Goal: Task Accomplishment & Management: Complete application form

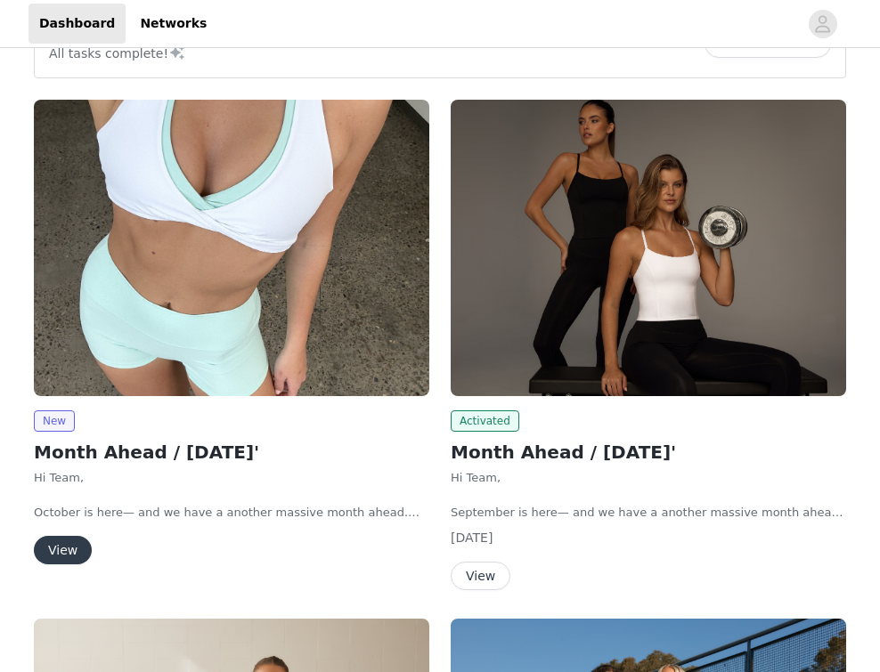
scroll to position [61, 0]
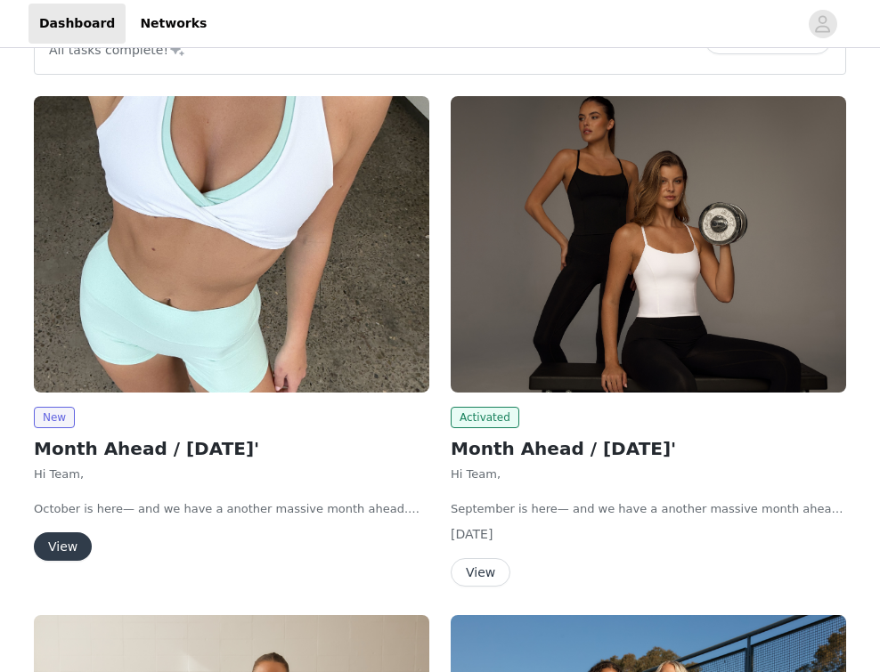
click at [69, 541] on button "View" at bounding box center [63, 547] width 58 height 29
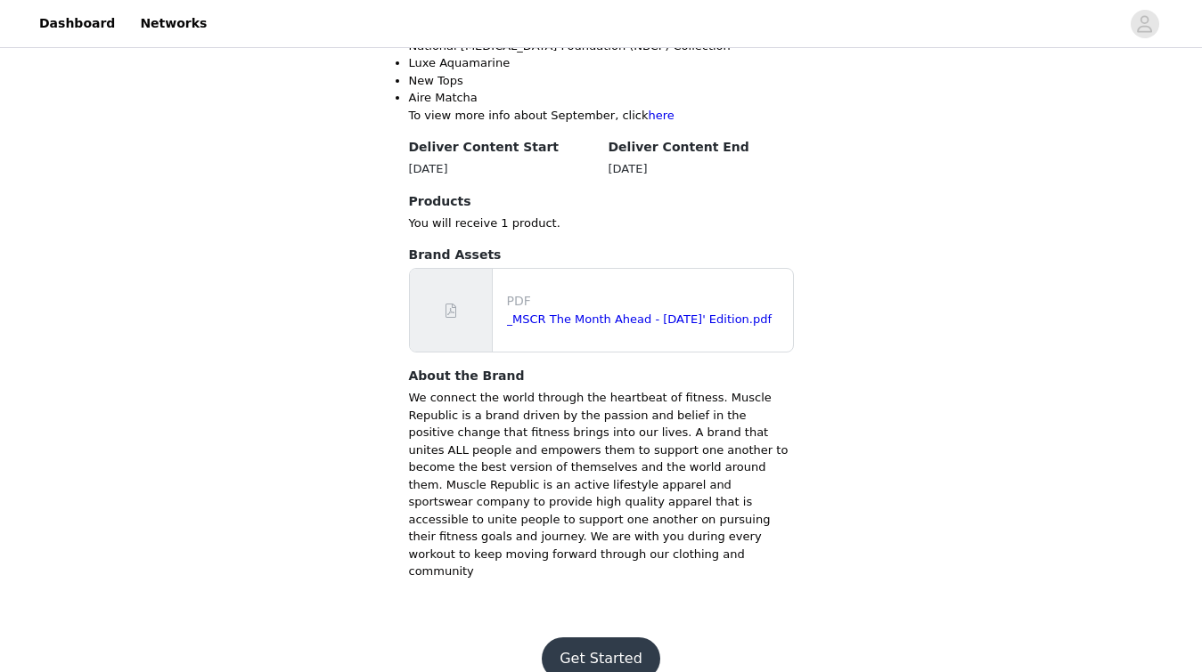
scroll to position [783, 0]
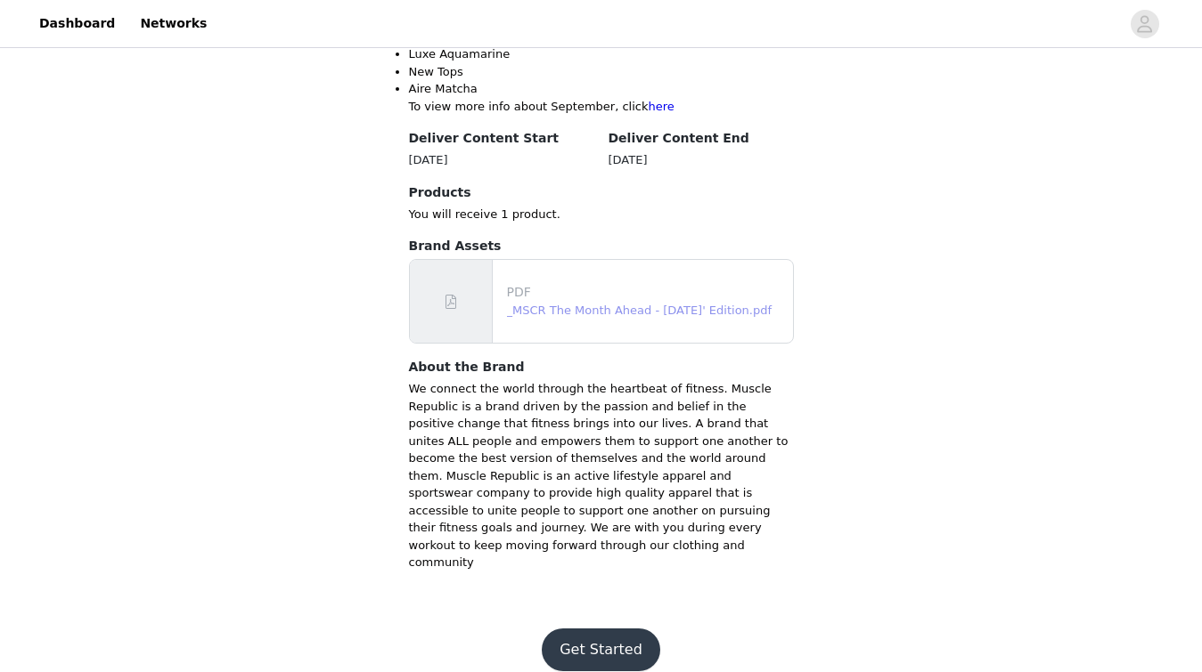
click at [583, 312] on link "_MSCR The Month Ahead - [DATE]' Edition.pdf" at bounding box center [639, 310] width 265 height 13
click at [611, 645] on button "Get Started" at bounding box center [601, 650] width 118 height 43
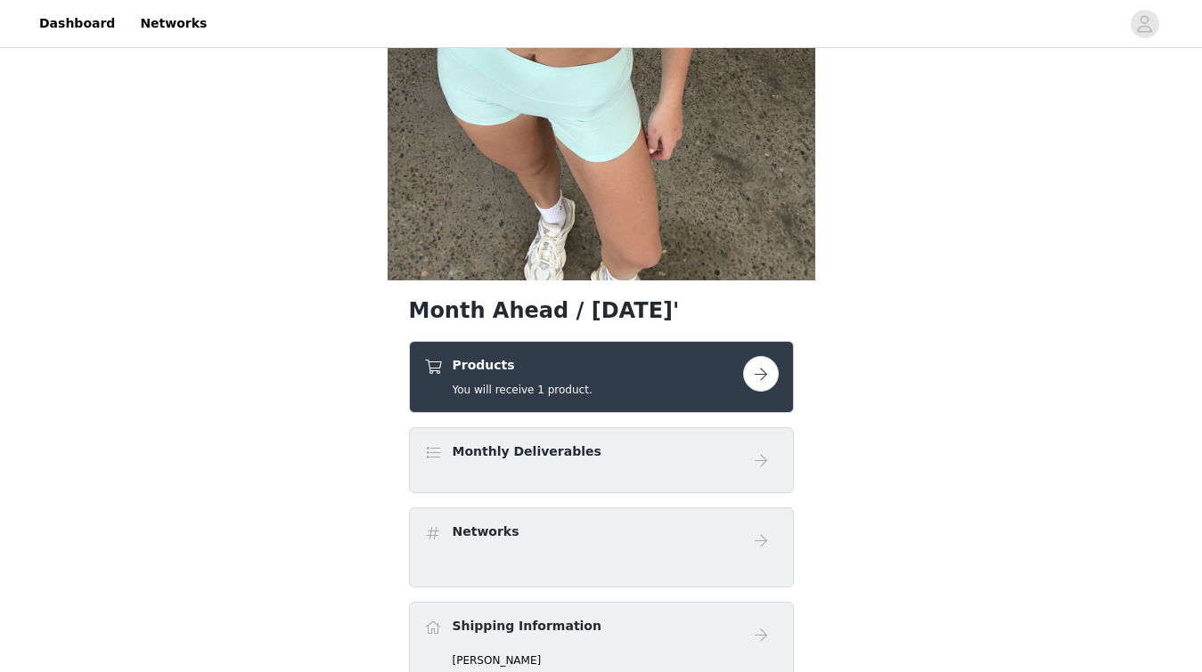
scroll to position [395, 0]
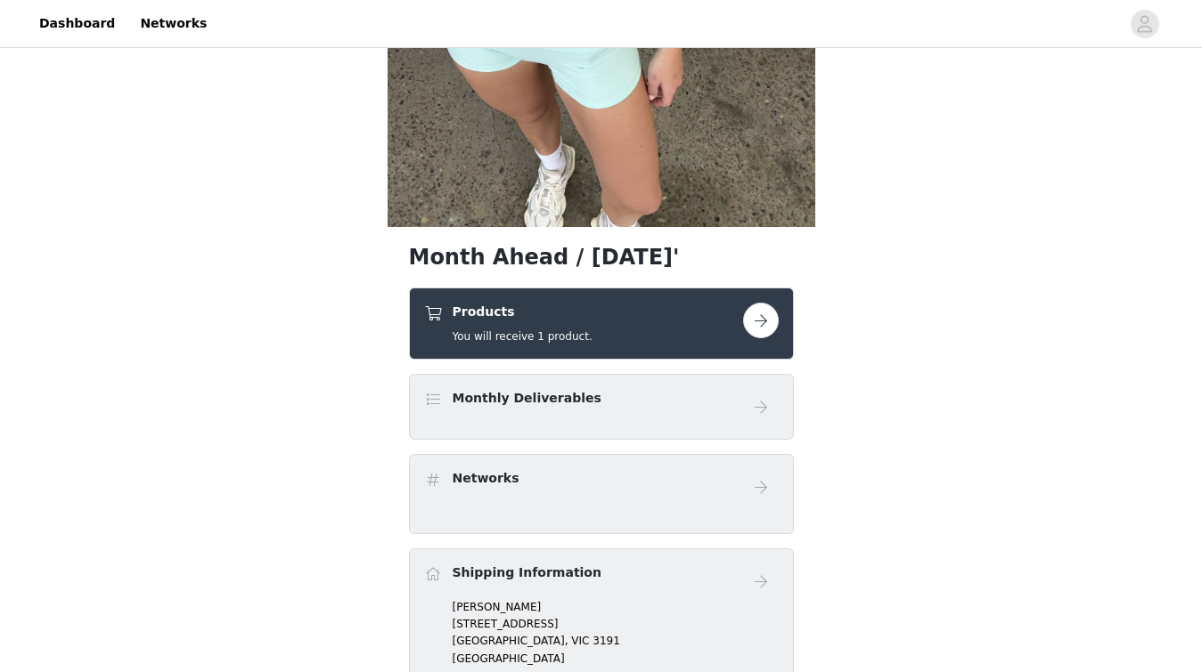
click at [764, 319] on button "button" at bounding box center [761, 321] width 36 height 36
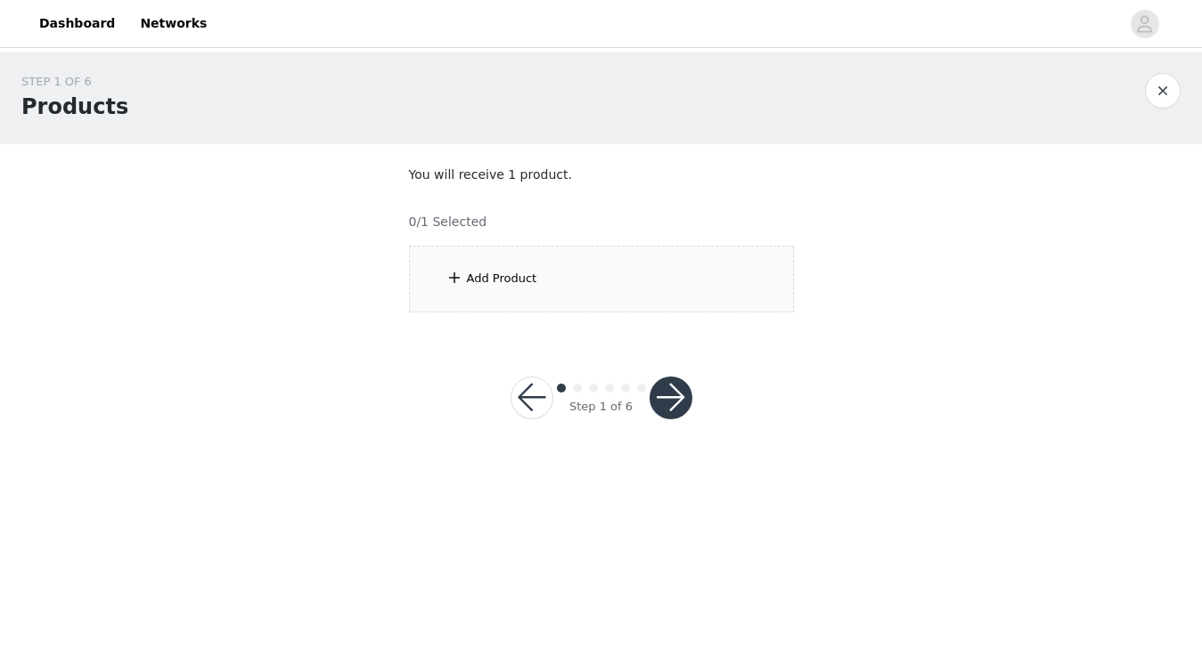
click at [505, 289] on div "Add Product" at bounding box center [601, 279] width 385 height 67
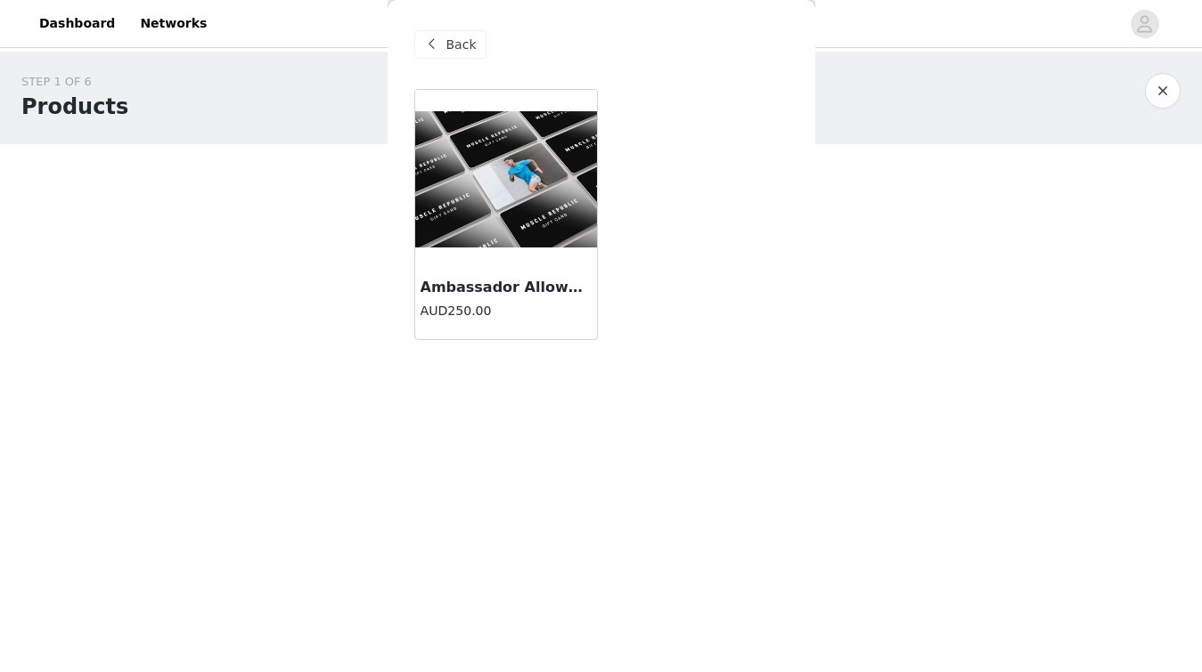
click at [506, 224] on img at bounding box center [506, 179] width 182 height 136
click at [506, 224] on div "Back Ambassador Allowance AUD250.00" at bounding box center [601, 336] width 428 height 672
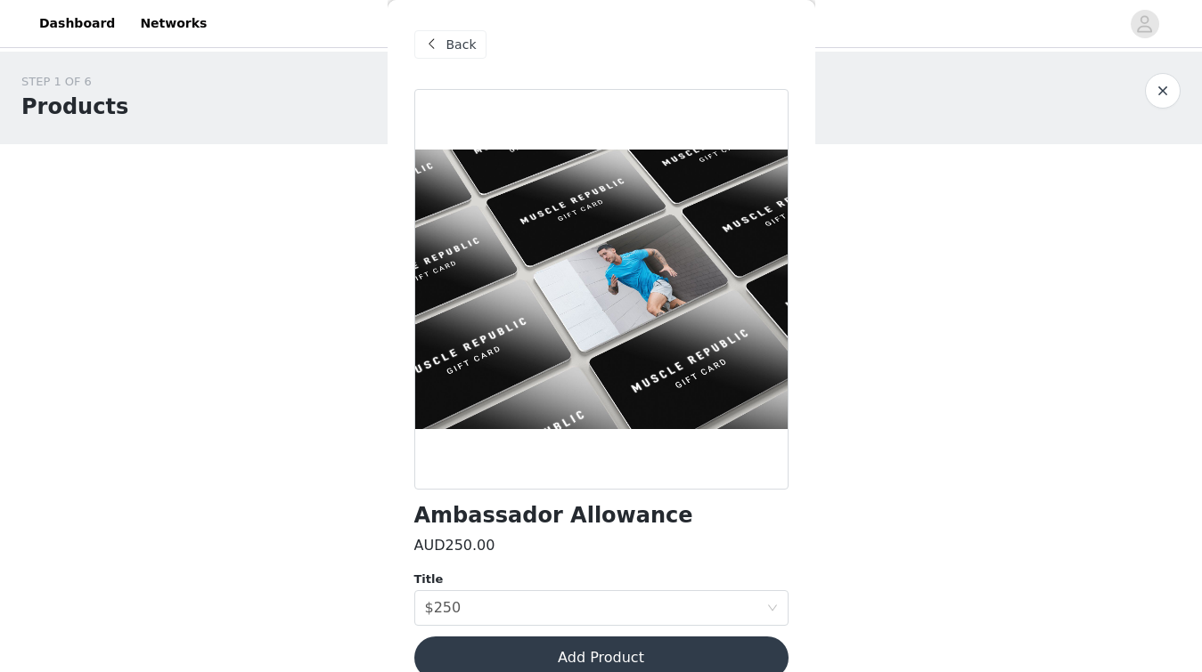
scroll to position [28, 0]
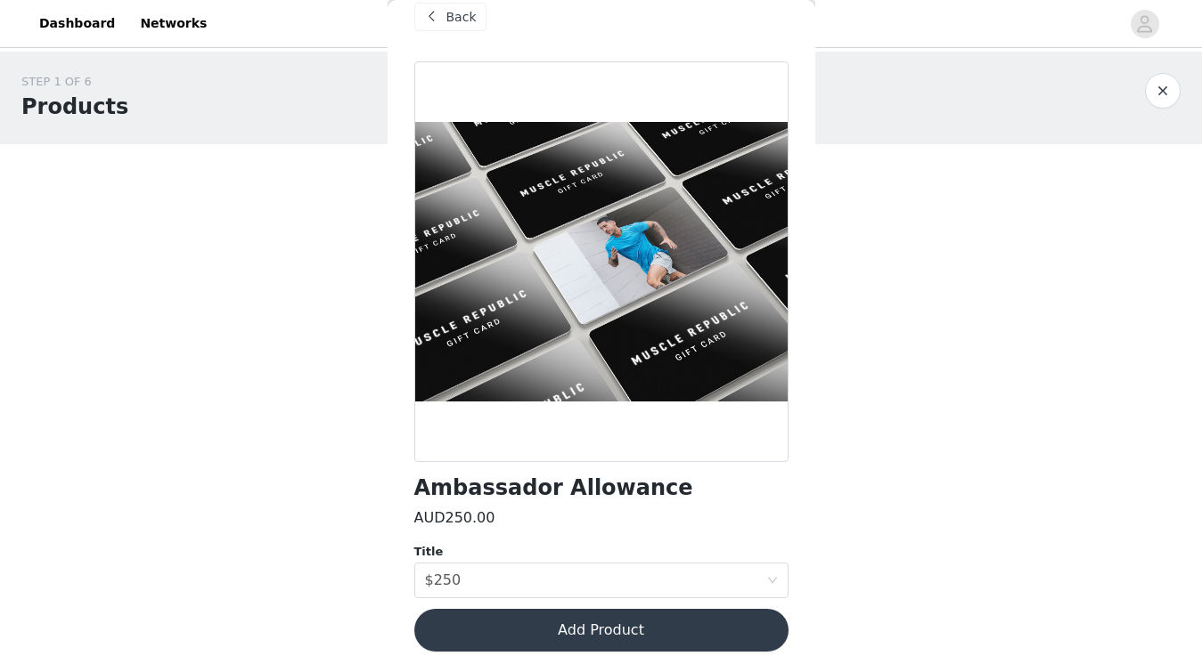
click at [663, 624] on button "Add Product" at bounding box center [601, 630] width 374 height 43
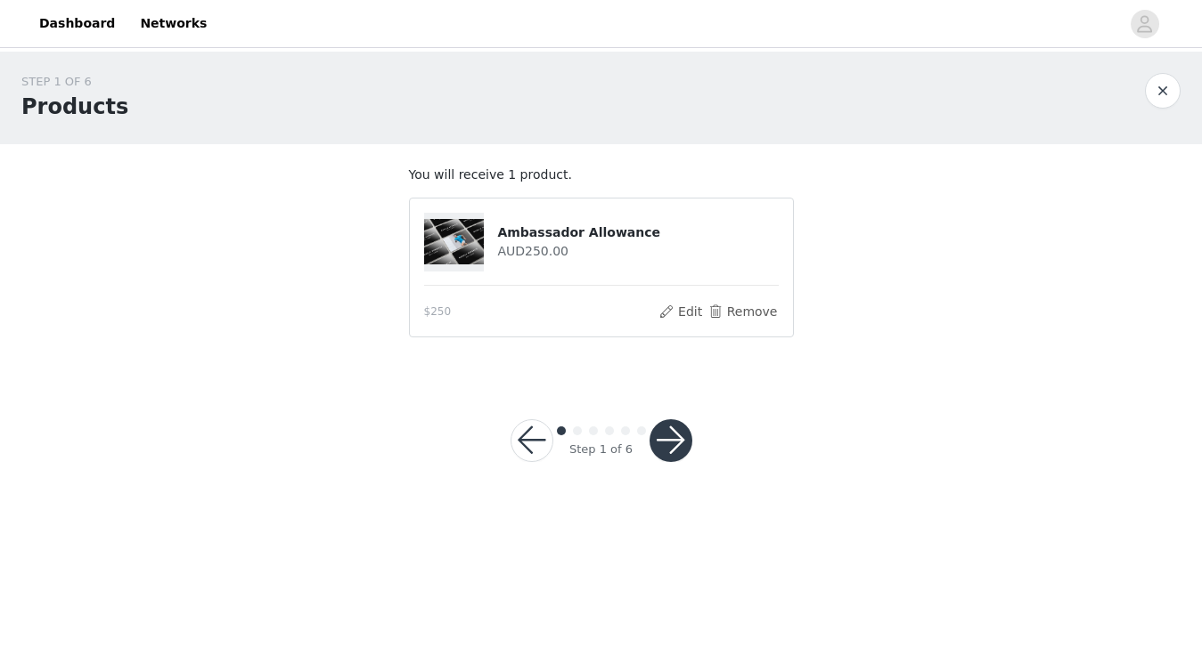
click at [672, 450] on button "button" at bounding box center [670, 441] width 43 height 43
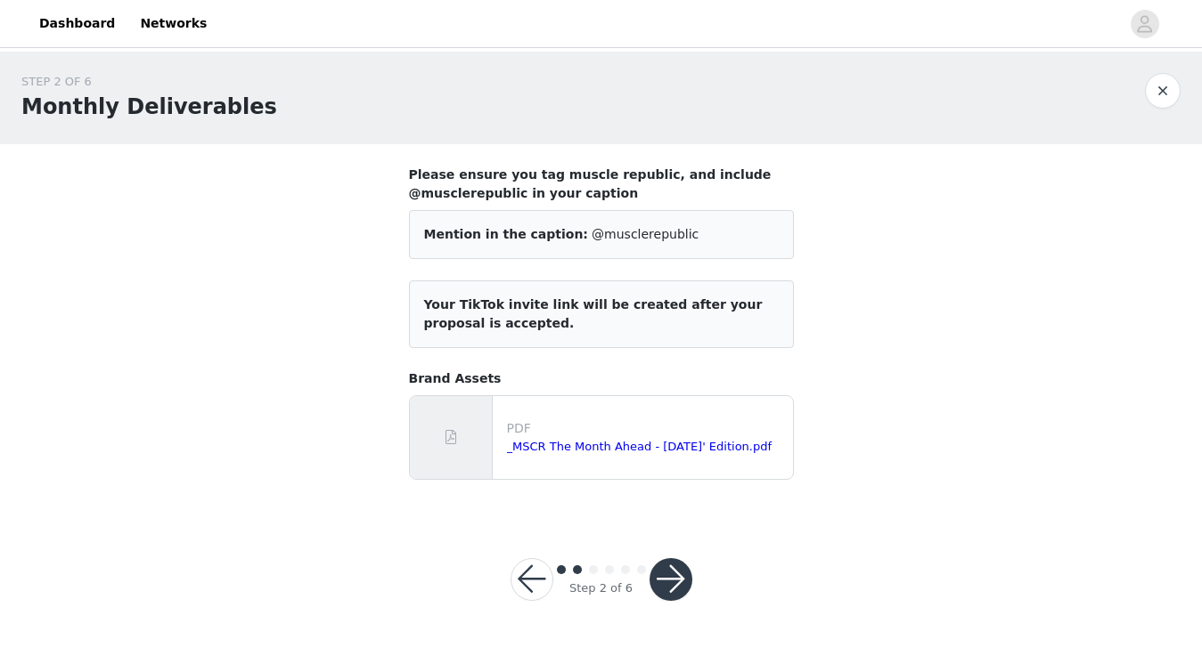
click at [674, 584] on button "button" at bounding box center [670, 579] width 43 height 43
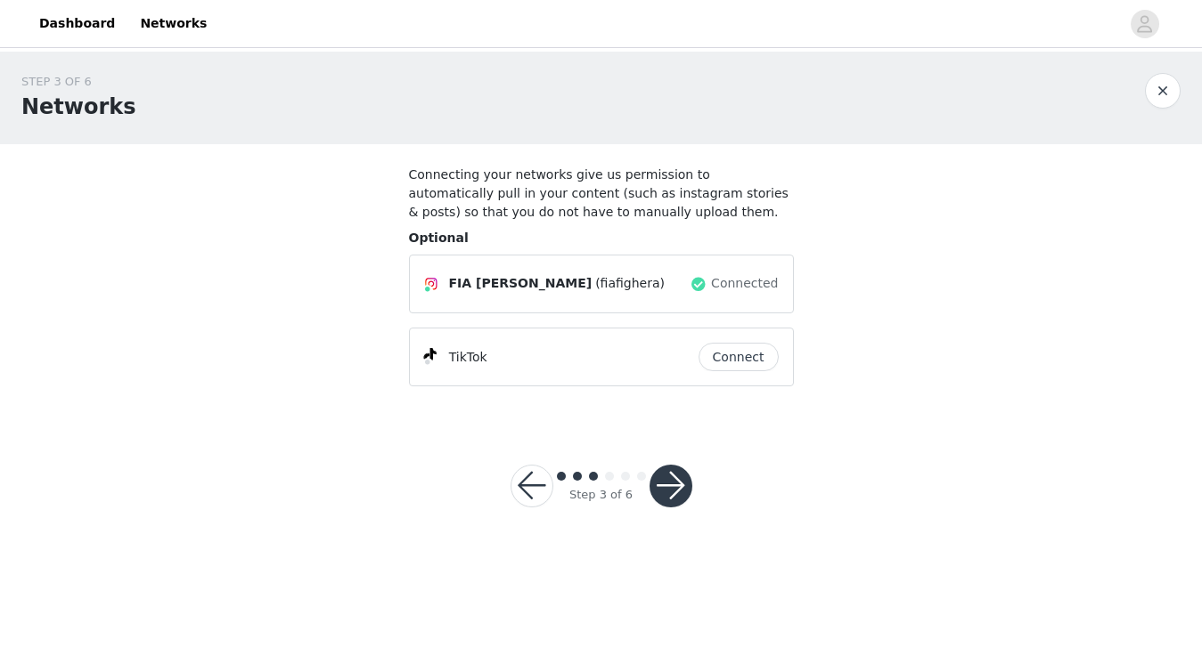
click at [665, 483] on button "button" at bounding box center [670, 486] width 43 height 43
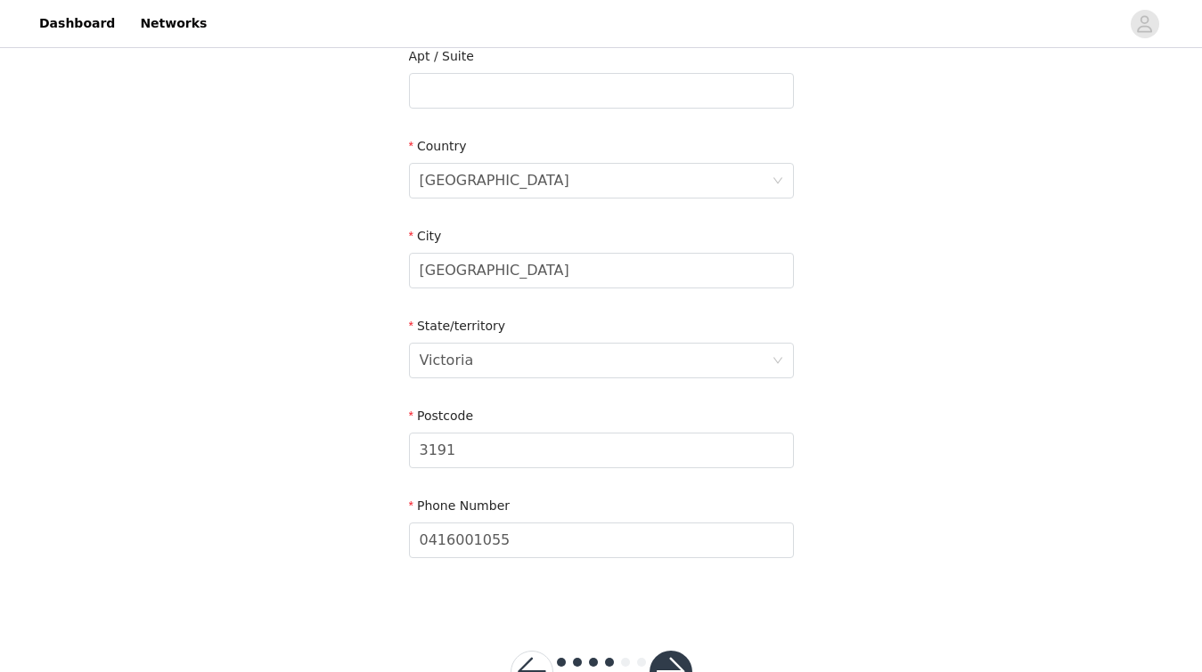
scroll to position [542, 0]
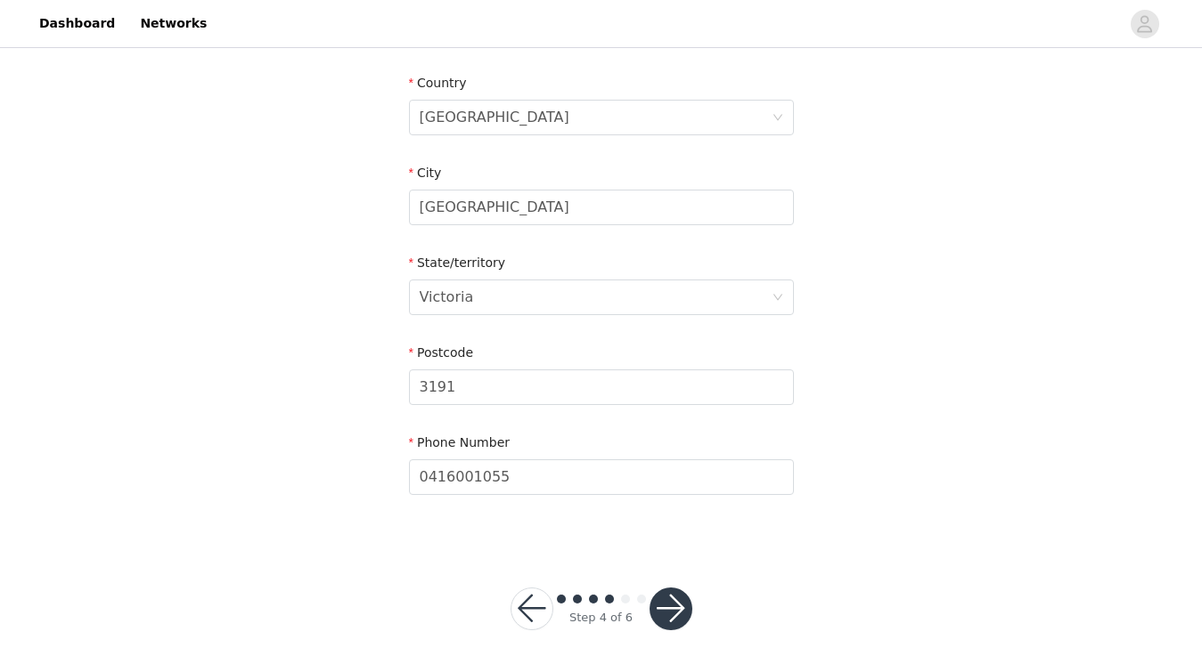
click at [673, 606] on button "button" at bounding box center [670, 609] width 43 height 43
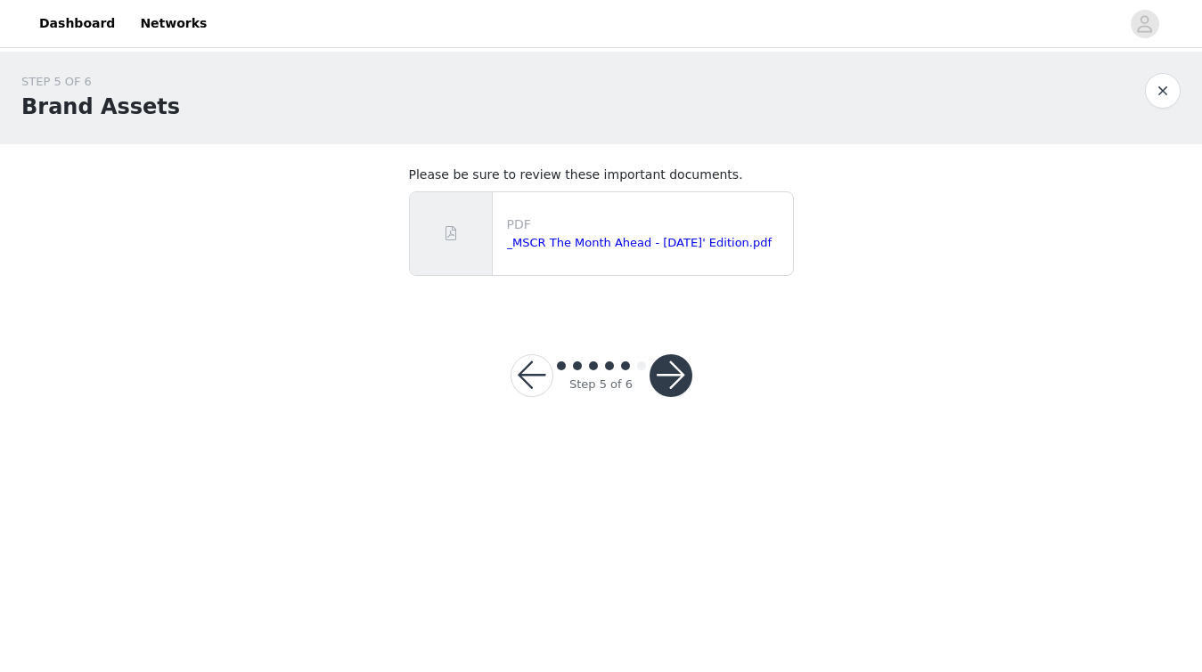
click at [676, 389] on button "button" at bounding box center [670, 376] width 43 height 43
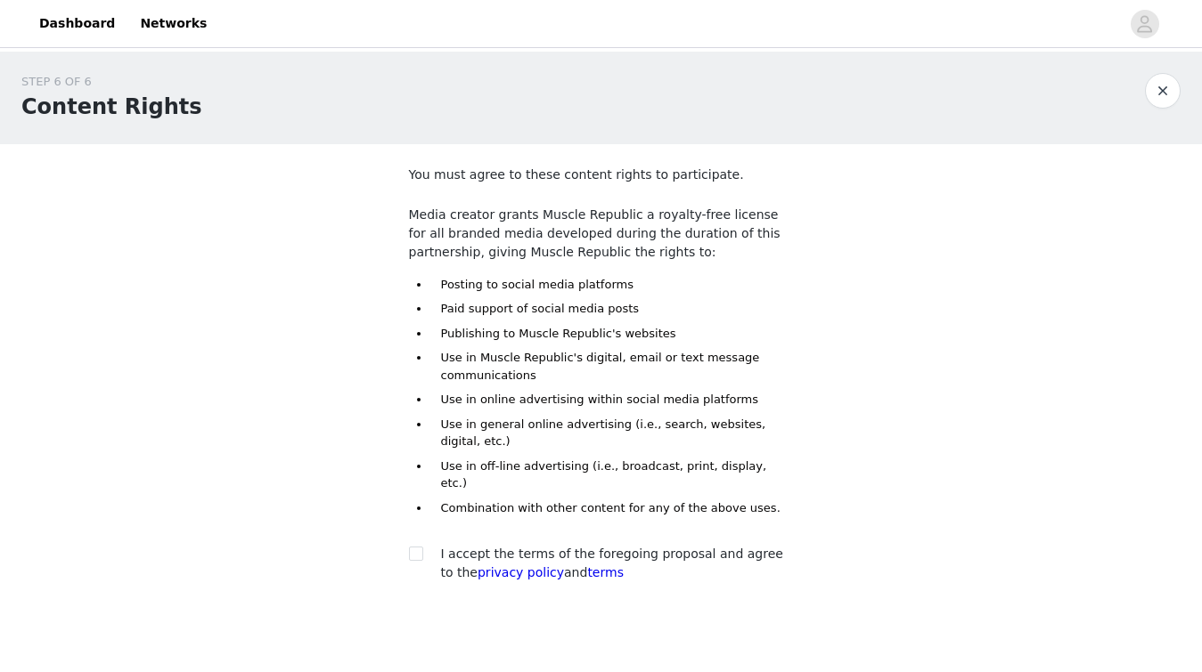
scroll to position [70, 0]
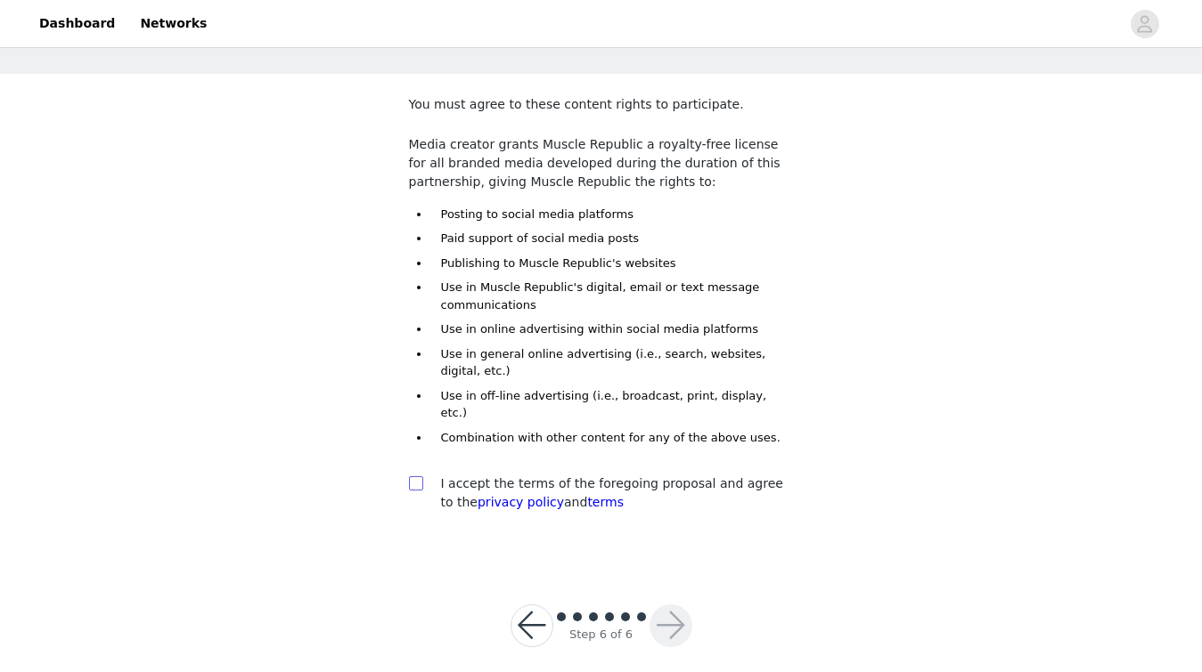
click at [414, 477] on input "checkbox" at bounding box center [415, 483] width 12 height 12
checkbox input "true"
click at [677, 605] on button "button" at bounding box center [670, 626] width 43 height 43
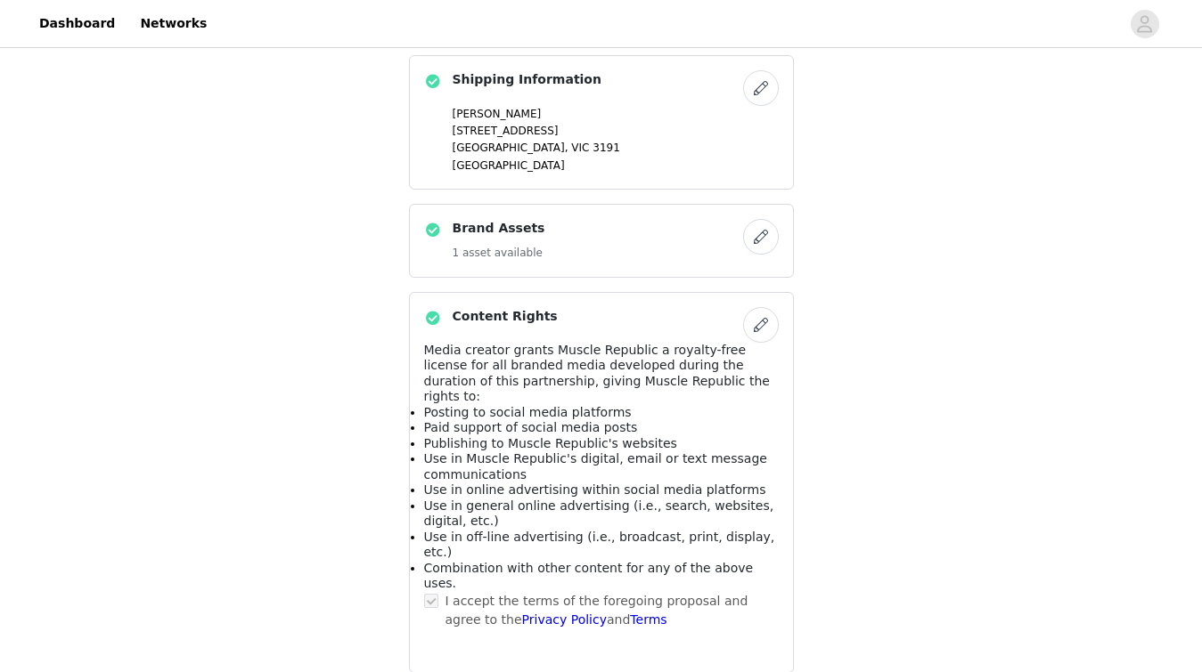
scroll to position [1119, 0]
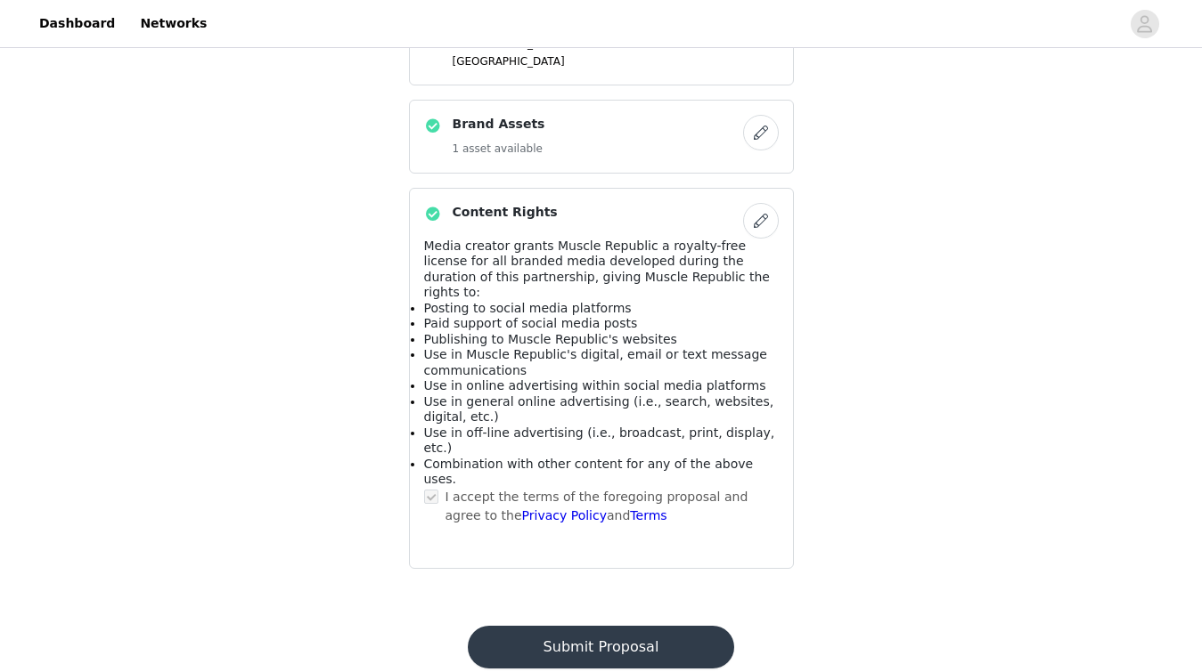
click at [613, 626] on button "Submit Proposal" at bounding box center [601, 647] width 266 height 43
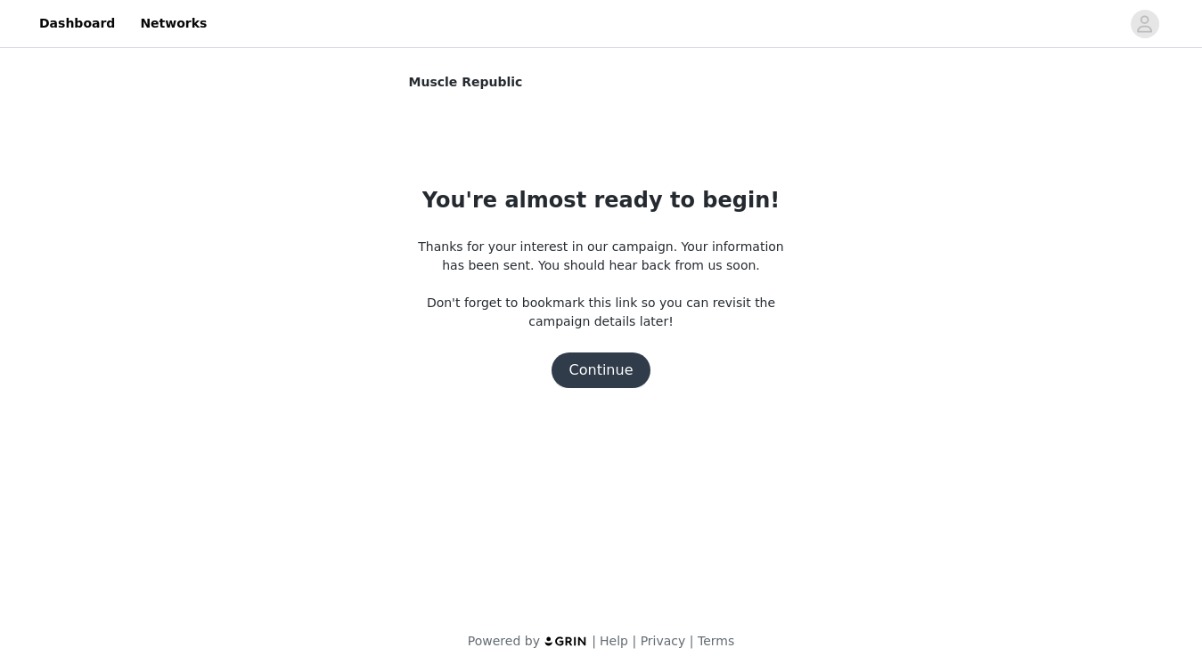
click at [616, 370] on button "Continue" at bounding box center [601, 371] width 100 height 36
